Goal: Check status: Check status

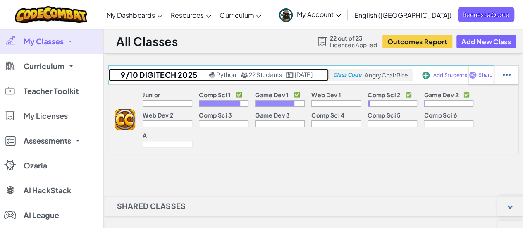
click at [130, 71] on h2 "9/10 DigiTech 2025" at bounding box center [157, 75] width 99 height 12
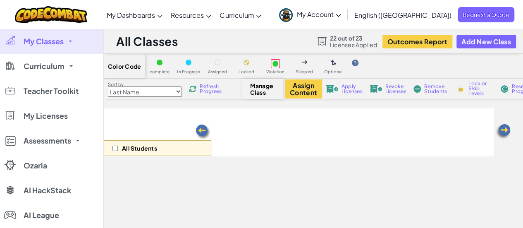
select select "5789587aad86a6efb573701e"
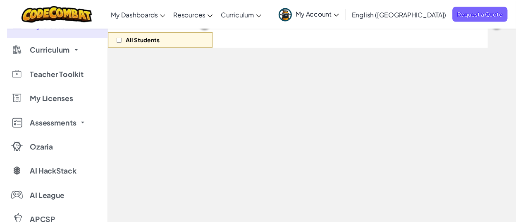
scroll to position [124, 0]
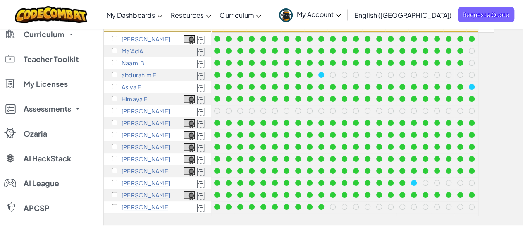
click at [142, 144] on p "Vincent J" at bounding box center [146, 147] width 48 height 7
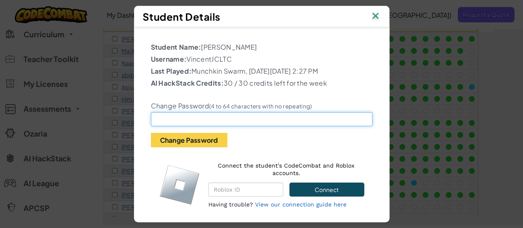
click at [235, 119] on input "text" at bounding box center [262, 119] width 222 height 14
type input "Bee.3534"
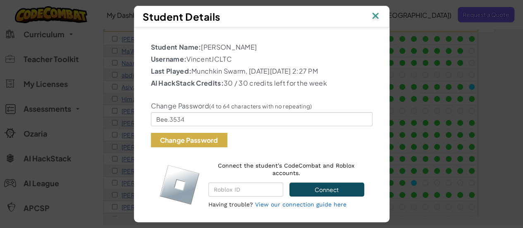
click at [212, 137] on button "Change Password" at bounding box center [189, 140] width 77 height 14
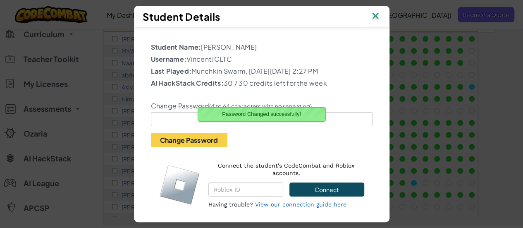
click at [378, 14] on img at bounding box center [375, 16] width 11 height 12
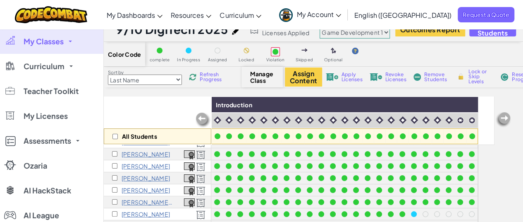
scroll to position [0, 0]
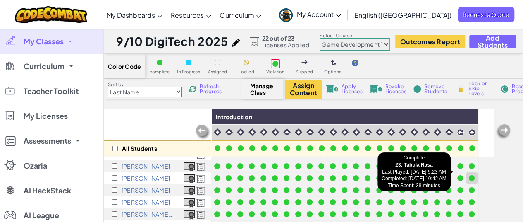
click at [470, 175] on div at bounding box center [472, 178] width 6 height 6
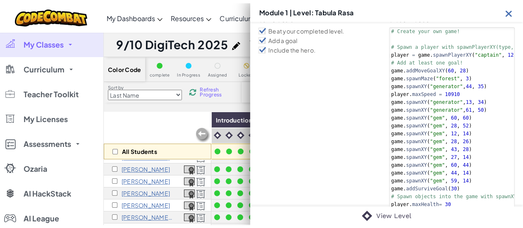
scroll to position [89, 0]
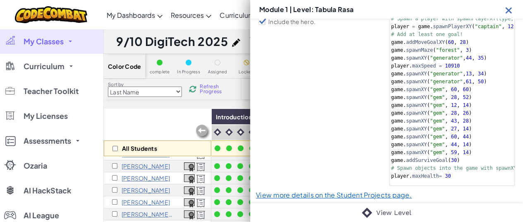
click at [344, 192] on div "Game Goals Beat your completed level. Add a goal Include the hero. Student Code…" at bounding box center [386, 92] width 273 height 235
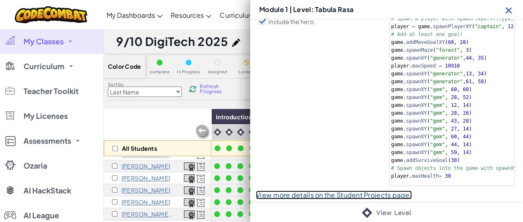
click at [343, 190] on link "View more details on the Student Projects page." at bounding box center [334, 194] width 156 height 9
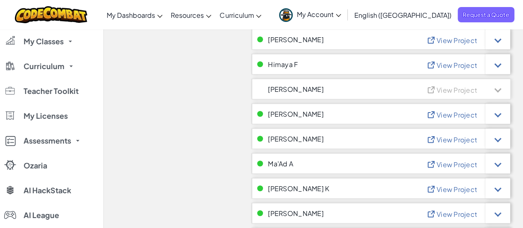
scroll to position [290, 0]
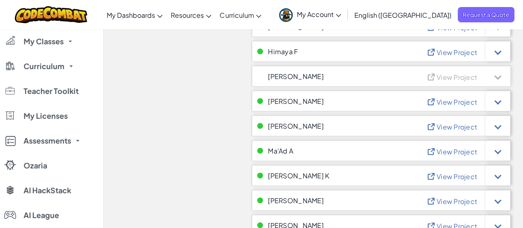
click at [449, 130] on div "View Project" at bounding box center [469, 125] width 84 height 21
click at [448, 126] on span "View Project" at bounding box center [457, 126] width 41 height 9
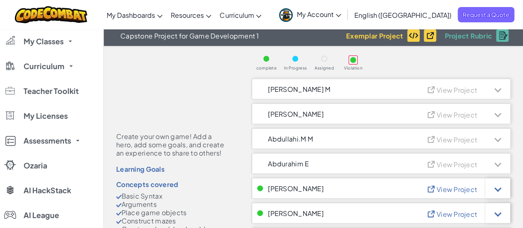
scroll to position [0, 0]
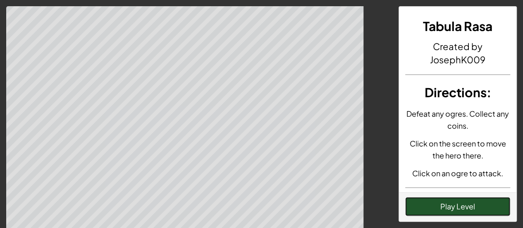
click at [463, 204] on button "Play Level" at bounding box center [458, 206] width 105 height 19
